Goal: Task Accomplishment & Management: Use online tool/utility

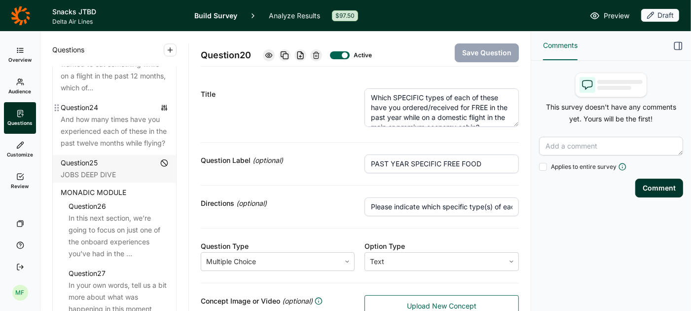
scroll to position [1847, 0]
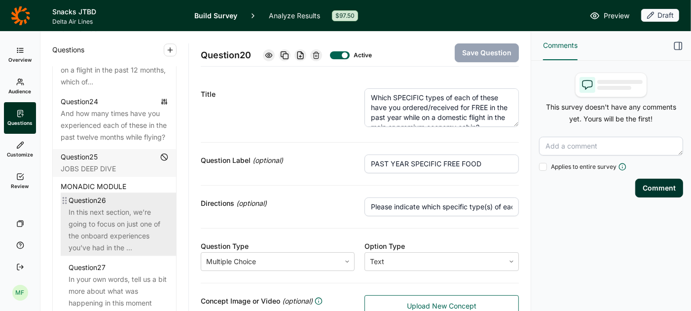
click at [115, 219] on div "In this next section, we’re going to focus on just one of the onboard experienc…" at bounding box center [119, 229] width 100 height 47
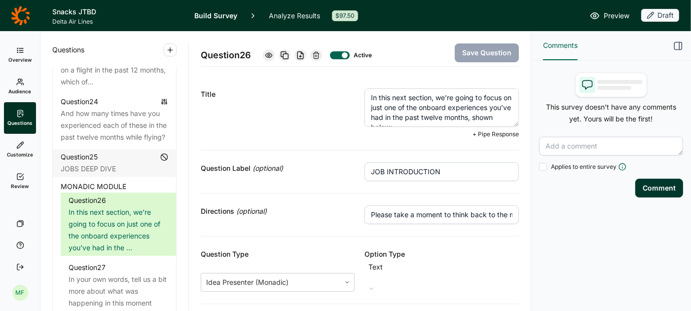
drag, startPoint x: 397, startPoint y: 107, endPoint x: 370, endPoint y: 106, distance: 27.6
click at [369, 106] on textarea "In this next section, we’re going to focus on just one of the onboard experienc…" at bounding box center [441, 107] width 154 height 38
type textarea "In this next section, we’re going to focus on JUST ONE of the onboard experienc…"
click at [489, 52] on button "Save Question" at bounding box center [487, 52] width 64 height 19
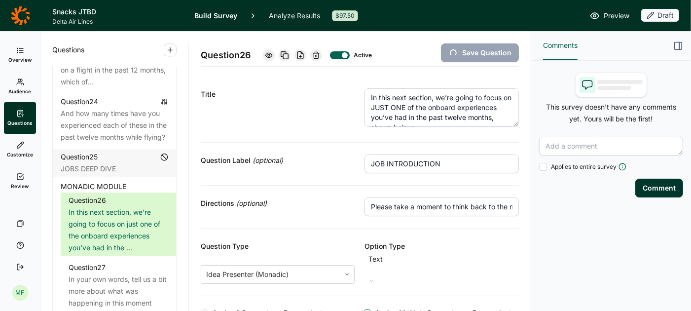
type input "Job 13"
type input "Job 11"
type input "Job 9"
type input "Job 7"
type input "Job 6"
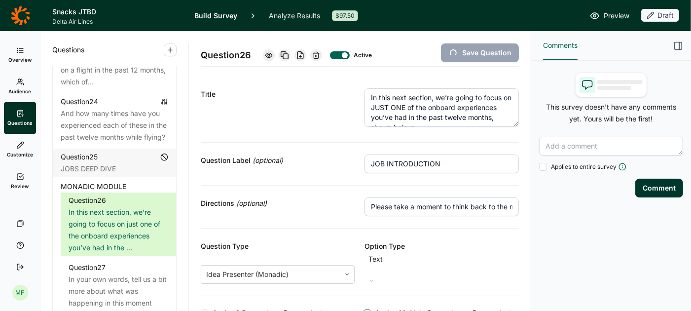
type input "Job 5"
type input "Job 2"
type input "Job 1"
type input "Job 3"
type input "Job 4"
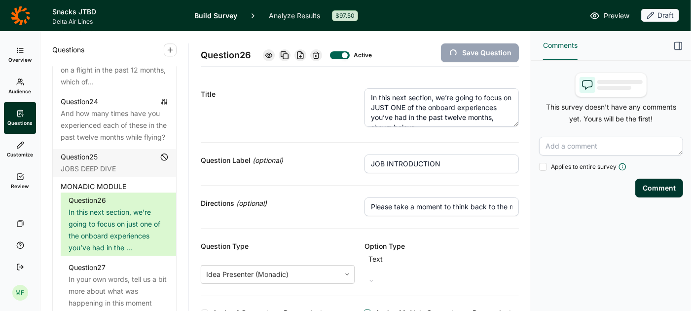
type input "Job 8"
type input "Job 10"
type input "Job 12"
type input "Job 14"
click at [289, 18] on link "Analyze Results" at bounding box center [294, 15] width 51 height 31
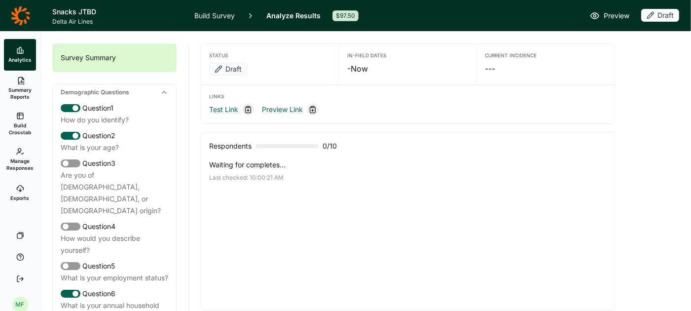
click at [22, 89] on span "Summary Reports" at bounding box center [20, 93] width 24 height 14
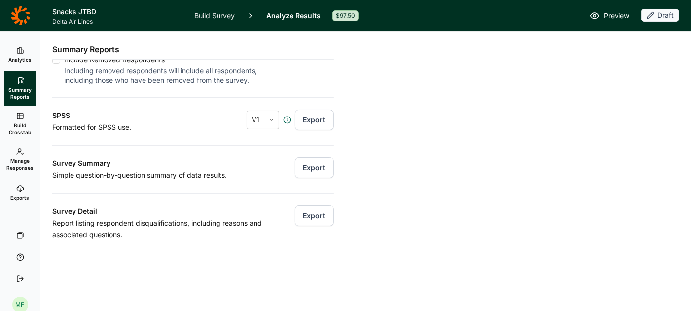
scroll to position [130, 0]
